Goal: Navigation & Orientation: Find specific page/section

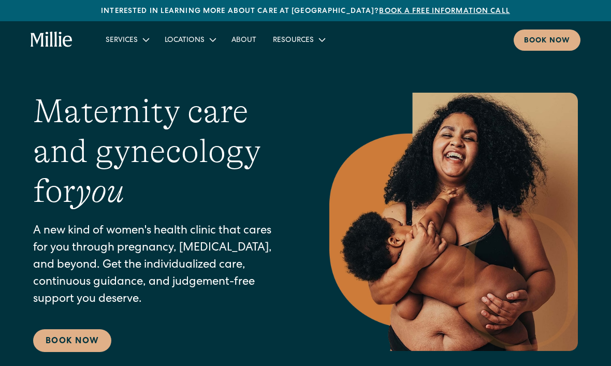
click at [310, 45] on div "Resources" at bounding box center [293, 40] width 41 height 11
click at [253, 36] on link "About" at bounding box center [243, 39] width 41 height 17
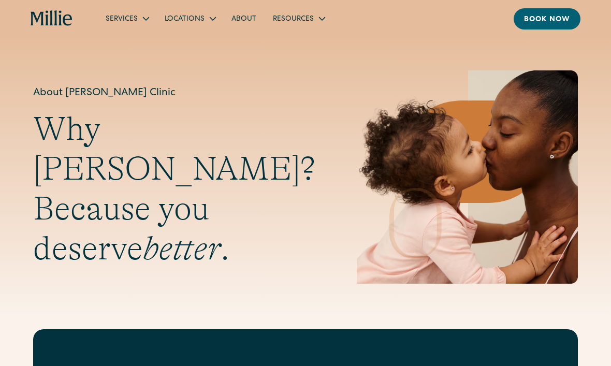
click at [204, 25] on div "Locations" at bounding box center [189, 18] width 67 height 17
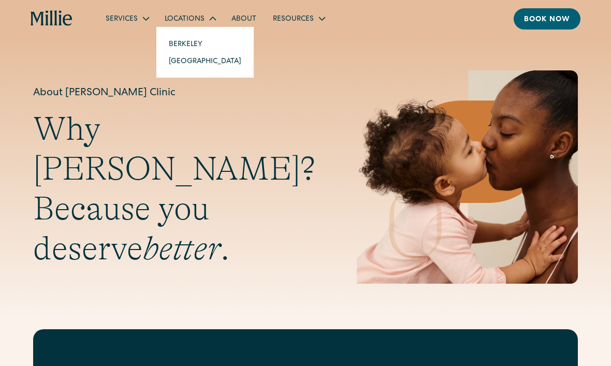
click at [125, 20] on div "Services" at bounding box center [122, 19] width 32 height 11
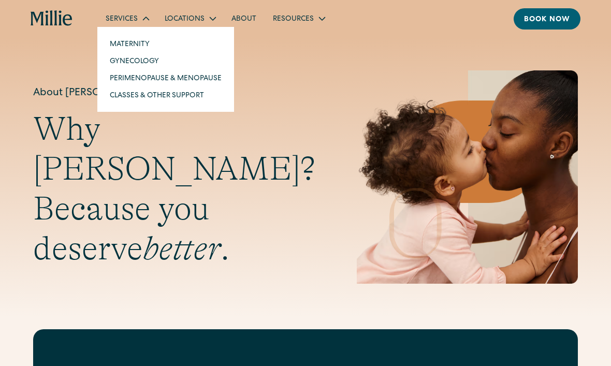
click at [169, 152] on h2 "Why Millie? Because you deserve better ." at bounding box center [174, 188] width 282 height 159
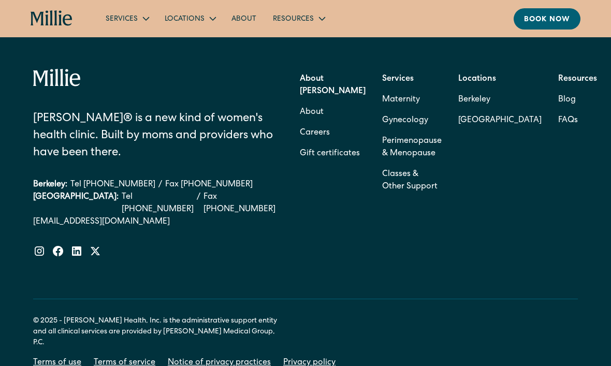
scroll to position [3305, 0]
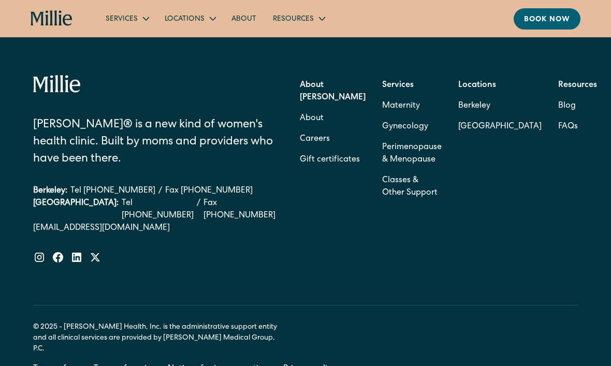
click at [330, 150] on link "Careers" at bounding box center [315, 139] width 30 height 21
